Goal: Navigation & Orientation: Understand site structure

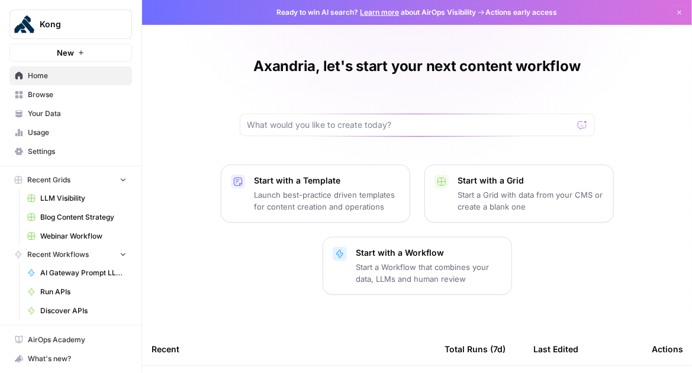
click at [57, 96] on span "Browse" at bounding box center [77, 94] width 99 height 11
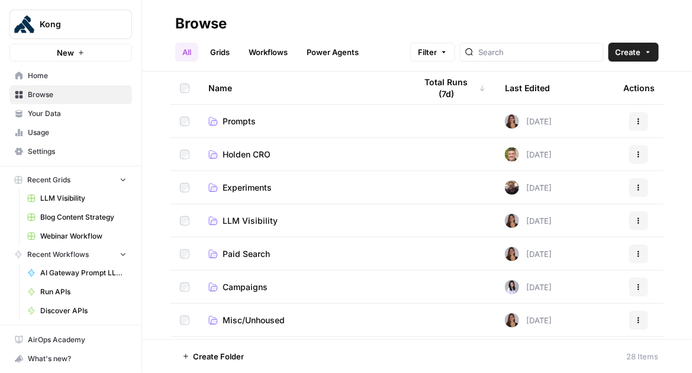
click at [60, 117] on span "Your Data" at bounding box center [77, 113] width 99 height 11
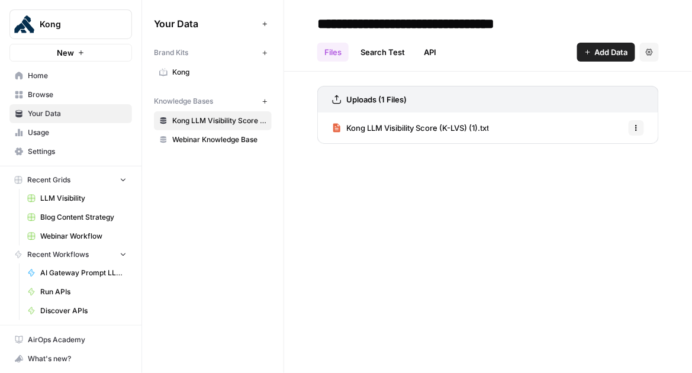
click at [69, 138] on link "Usage" at bounding box center [70, 132] width 123 height 19
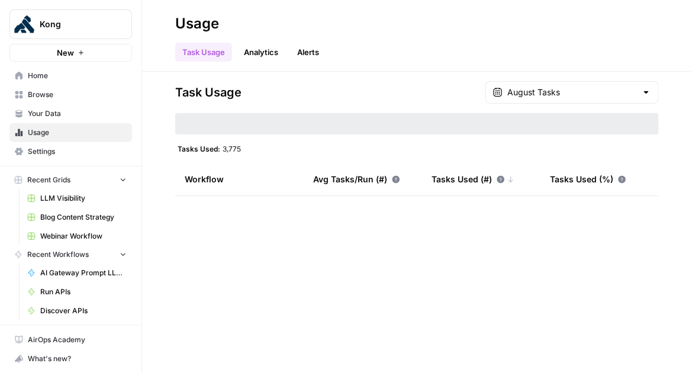
click at [73, 155] on span "Settings" at bounding box center [77, 151] width 99 height 11
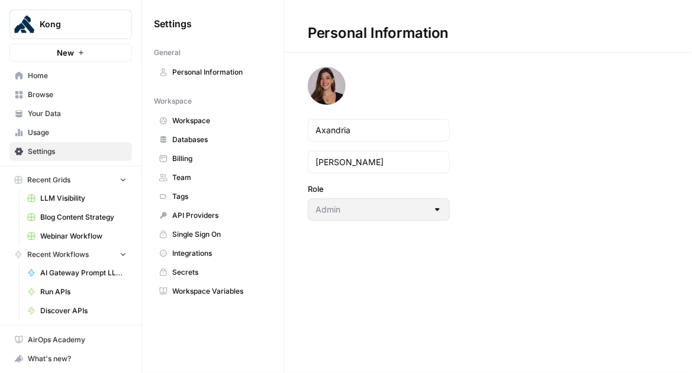
scroll to position [16, 0]
click at [215, 160] on span "Billing" at bounding box center [219, 158] width 94 height 11
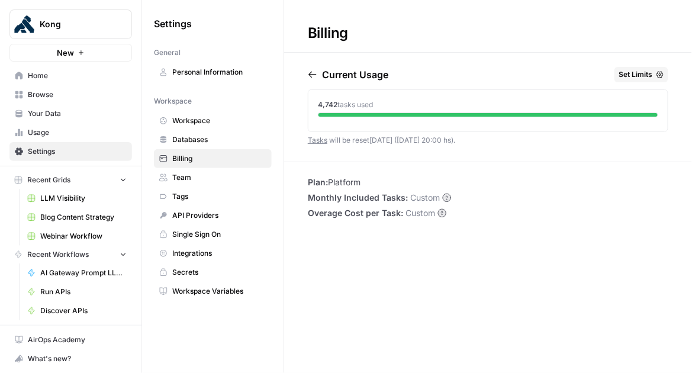
click at [223, 124] on span "Workspace" at bounding box center [219, 120] width 94 height 11
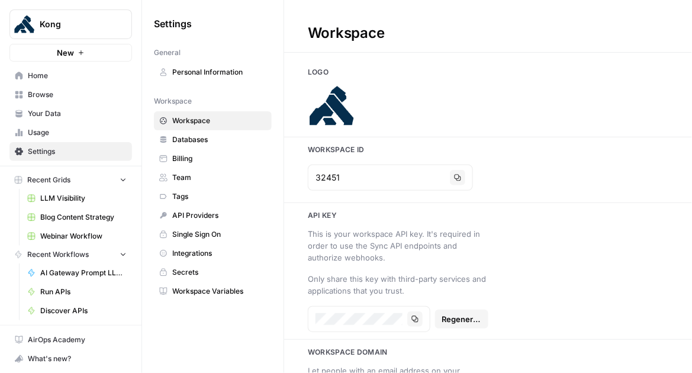
click at [211, 71] on span "Personal Information" at bounding box center [219, 72] width 94 height 11
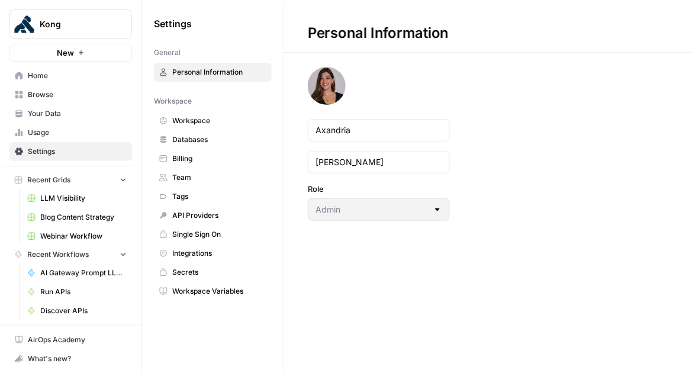
click at [206, 163] on link "Billing" at bounding box center [213, 158] width 118 height 19
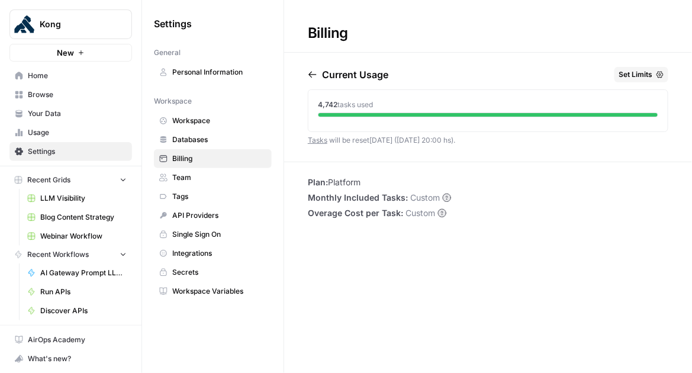
click at [207, 176] on span "Team" at bounding box center [219, 177] width 94 height 11
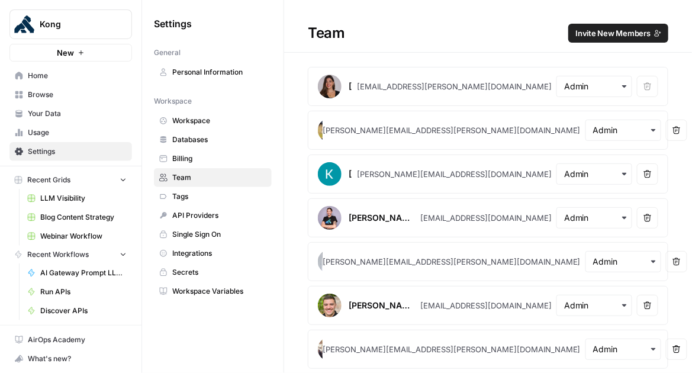
click at [206, 198] on span "Tags" at bounding box center [219, 196] width 94 height 11
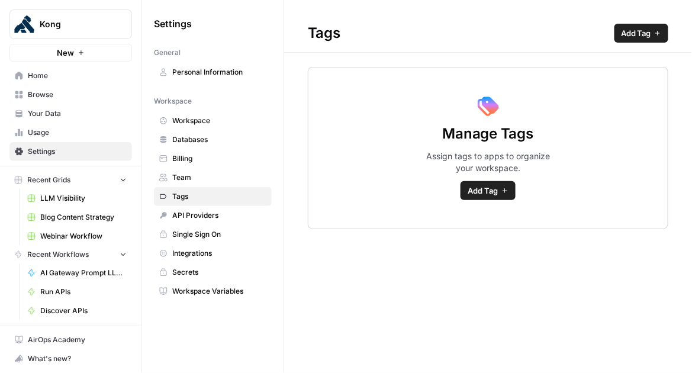
click at [213, 223] on link "API Providers" at bounding box center [213, 215] width 118 height 19
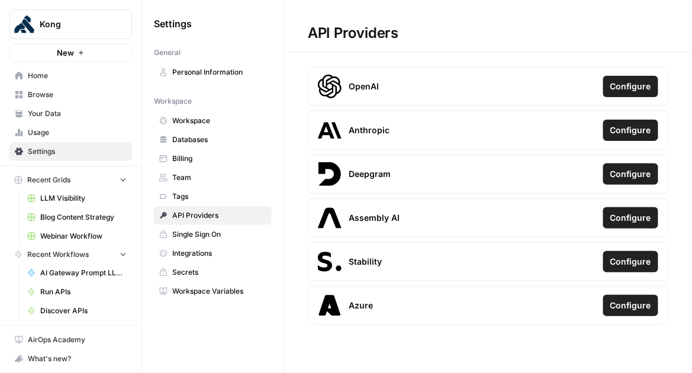
click at [213, 189] on link "Tags" at bounding box center [213, 196] width 118 height 19
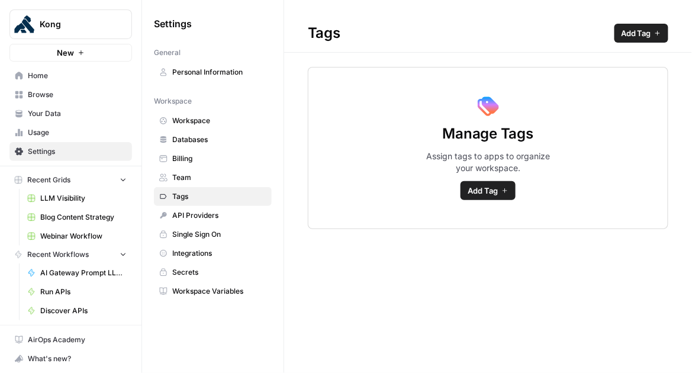
click at [210, 219] on span "API Providers" at bounding box center [219, 215] width 94 height 11
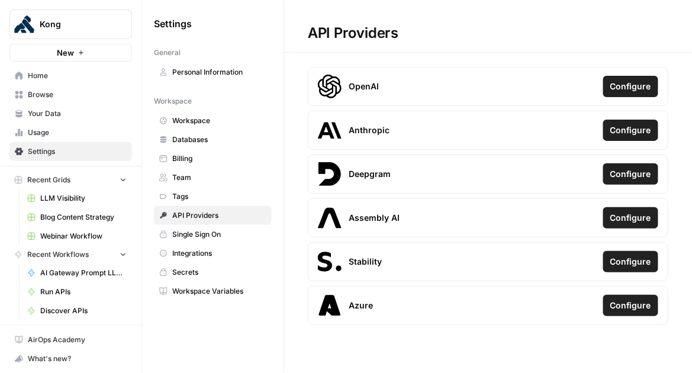
click at [210, 239] on link "Single Sign On" at bounding box center [213, 234] width 118 height 19
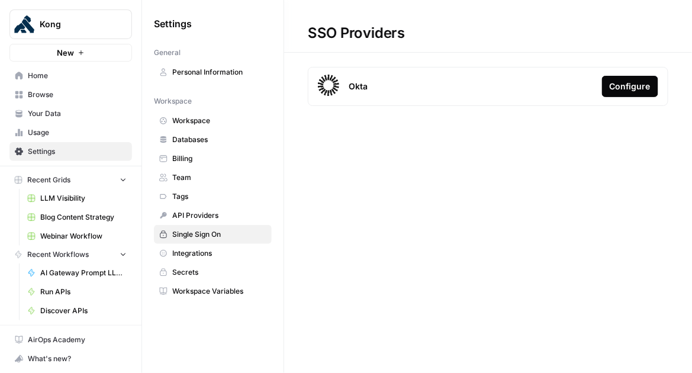
click at [208, 255] on span "Integrations" at bounding box center [219, 253] width 94 height 11
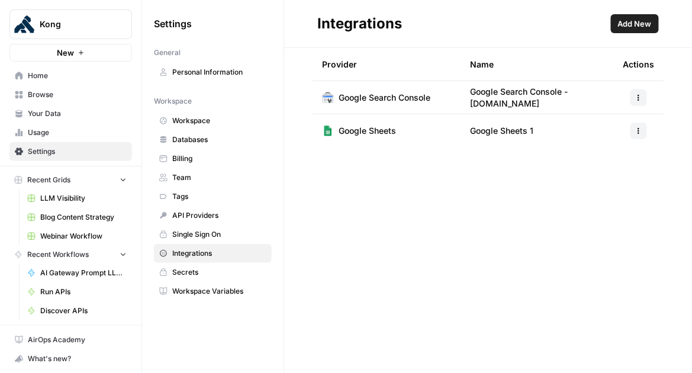
click at [206, 275] on span "Secrets" at bounding box center [219, 272] width 94 height 11
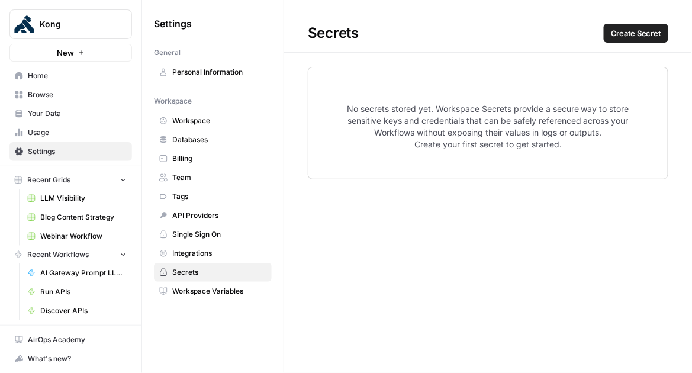
click at [214, 295] on link "Workspace Variables" at bounding box center [213, 291] width 118 height 19
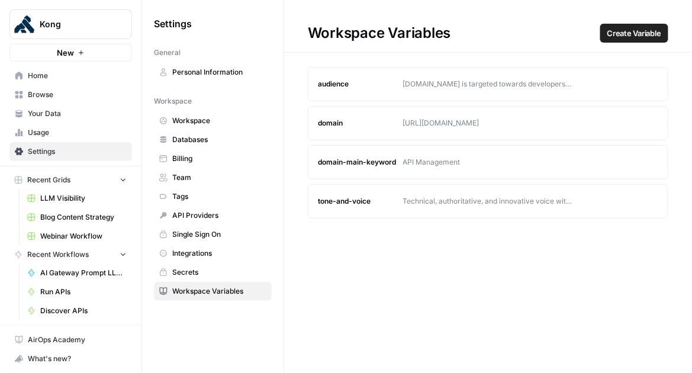
click at [466, 89] on div "Konghq.com is targeted towards developers, IT professionals, and organizations …" at bounding box center [488, 84] width 170 height 11
click at [34, 68] on link "Home" at bounding box center [70, 75] width 123 height 19
